Goal: Find contact information: Find contact information

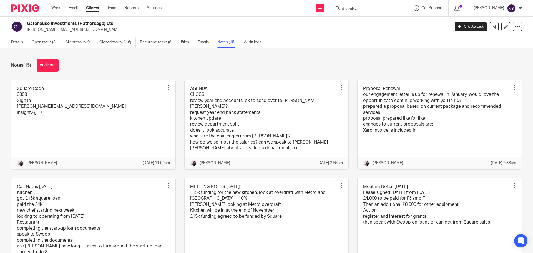
click at [90, 7] on link "Clients" at bounding box center [92, 8] width 13 height 6
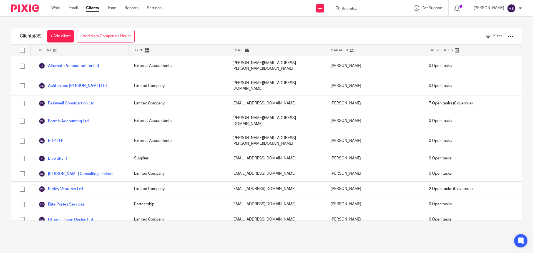
scroll to position [111, 0]
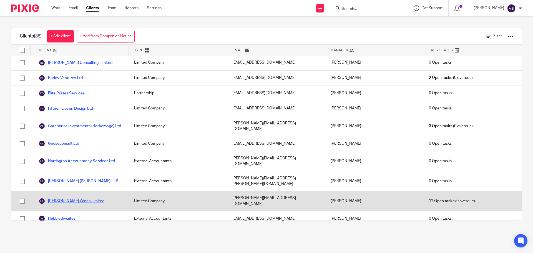
click at [66, 198] on link "Hattersley Wines Limited" at bounding box center [72, 201] width 66 height 7
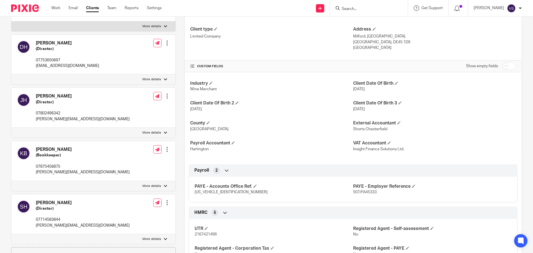
scroll to position [111, 0]
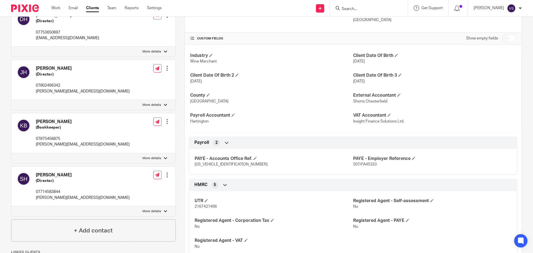
drag, startPoint x: 36, startPoint y: 121, endPoint x: 62, endPoint y: 120, distance: 26.7
click at [62, 120] on div "[PERSON_NAME] (Bookkeeper) 07875456875 [PERSON_NAME][EMAIL_ADDRESS][DOMAIN_NAME]" at bounding box center [73, 133] width 113 height 34
copy h4 "[PERSON_NAME]"
drag, startPoint x: 90, startPoint y: 144, endPoint x: 36, endPoint y: 147, distance: 54.5
click at [36, 147] on div "[PERSON_NAME] (Bookkeeper) 07875456875 [PERSON_NAME][EMAIL_ADDRESS][DOMAIN_NAME…" at bounding box center [93, 133] width 164 height 40
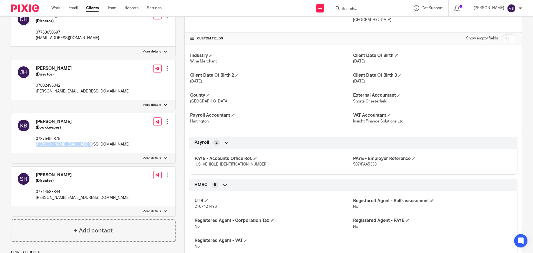
copy p "[PERSON_NAME][EMAIL_ADDRESS][DOMAIN_NAME]"
drag, startPoint x: 61, startPoint y: 138, endPoint x: 36, endPoint y: 140, distance: 25.3
click at [36, 140] on p "07875456875" at bounding box center [83, 139] width 94 height 6
copy p "07875456875"
drag, startPoint x: 62, startPoint y: 123, endPoint x: 37, endPoint y: 123, distance: 25.6
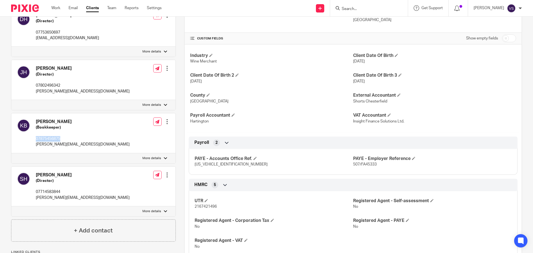
click at [37, 123] on h4 "[PERSON_NAME]" at bounding box center [83, 122] width 94 height 6
copy h4 "[PERSON_NAME]"
drag, startPoint x: 94, startPoint y: 145, endPoint x: 36, endPoint y: 147, distance: 57.8
click at [36, 147] on div "[PERSON_NAME] (Bookkeeper) 07875456875 [PERSON_NAME][EMAIL_ADDRESS][DOMAIN_NAME…" at bounding box center [93, 133] width 164 height 40
copy p "[PERSON_NAME][EMAIL_ADDRESS][DOMAIN_NAME]"
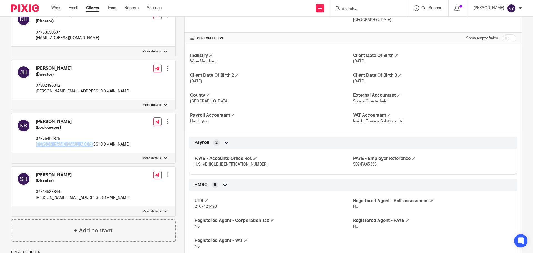
drag, startPoint x: 45, startPoint y: 175, endPoint x: 30, endPoint y: 173, distance: 15.1
click at [30, 173] on div "[PERSON_NAME] (Director) 07714583844 [PERSON_NAME][EMAIL_ADDRESS][DOMAIN_NAME]" at bounding box center [73, 186] width 113 height 34
copy div "[PERSON_NAME]"
drag, startPoint x: 69, startPoint y: 198, endPoint x: 36, endPoint y: 199, distance: 32.8
click at [36, 199] on div "[PERSON_NAME] (Director) 07714583844 [PERSON_NAME][EMAIL_ADDRESS][DOMAIN_NAME] …" at bounding box center [93, 187] width 164 height 40
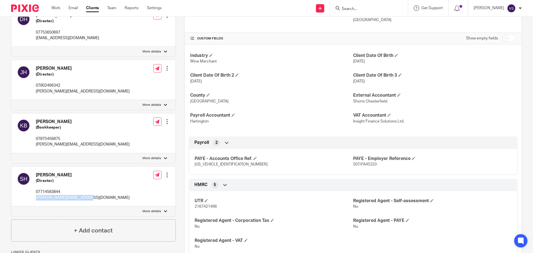
copy p "[PERSON_NAME][EMAIL_ADDRESS][DOMAIN_NAME]"
drag, startPoint x: 62, startPoint y: 191, endPoint x: 34, endPoint y: 194, distance: 28.4
click at [34, 194] on div "[PERSON_NAME] (Director) 07714583844 [PERSON_NAME][EMAIL_ADDRESS][DOMAIN_NAME]" at bounding box center [73, 186] width 113 height 34
copy p "07714583844"
